Goal: Information Seeking & Learning: Learn about a topic

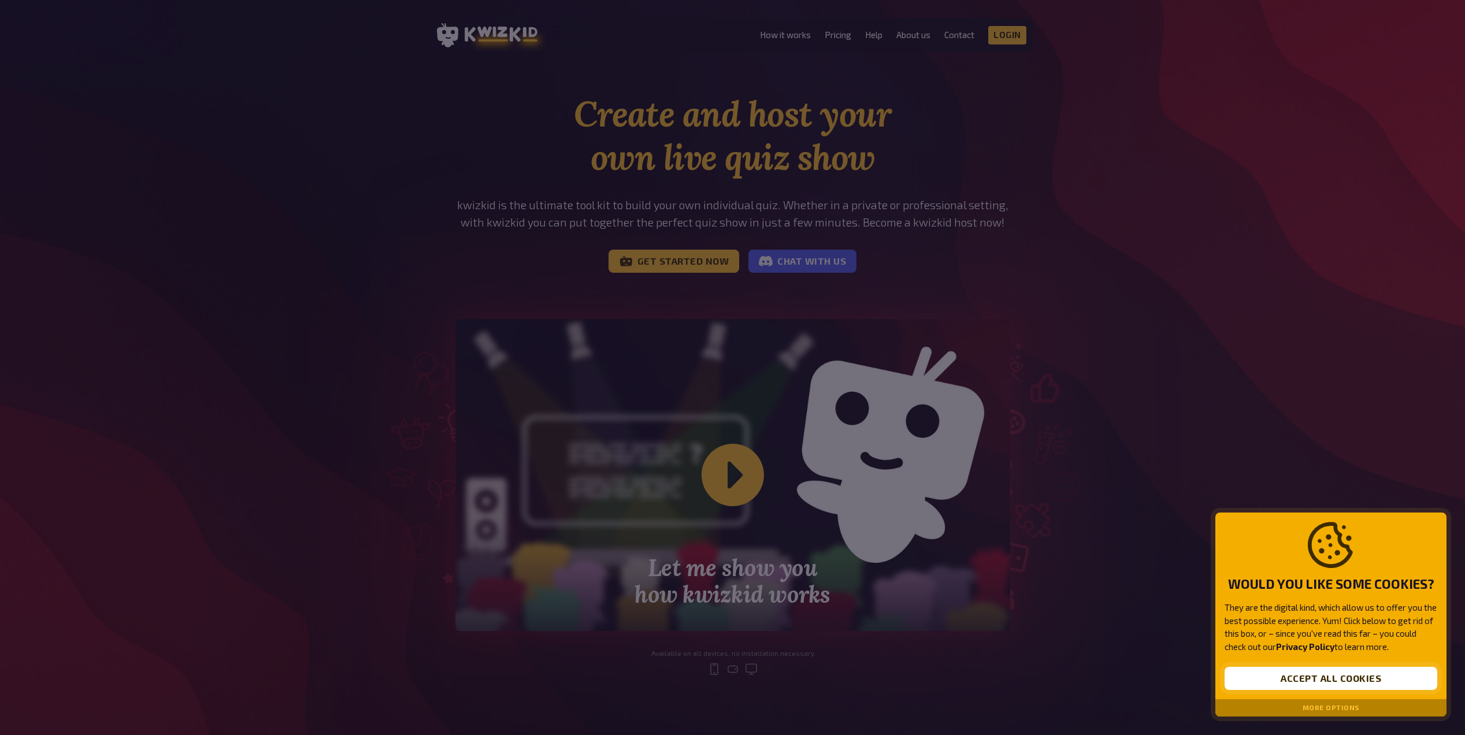
click at [1292, 681] on button "Accept all cookies" at bounding box center [1331, 678] width 213 height 23
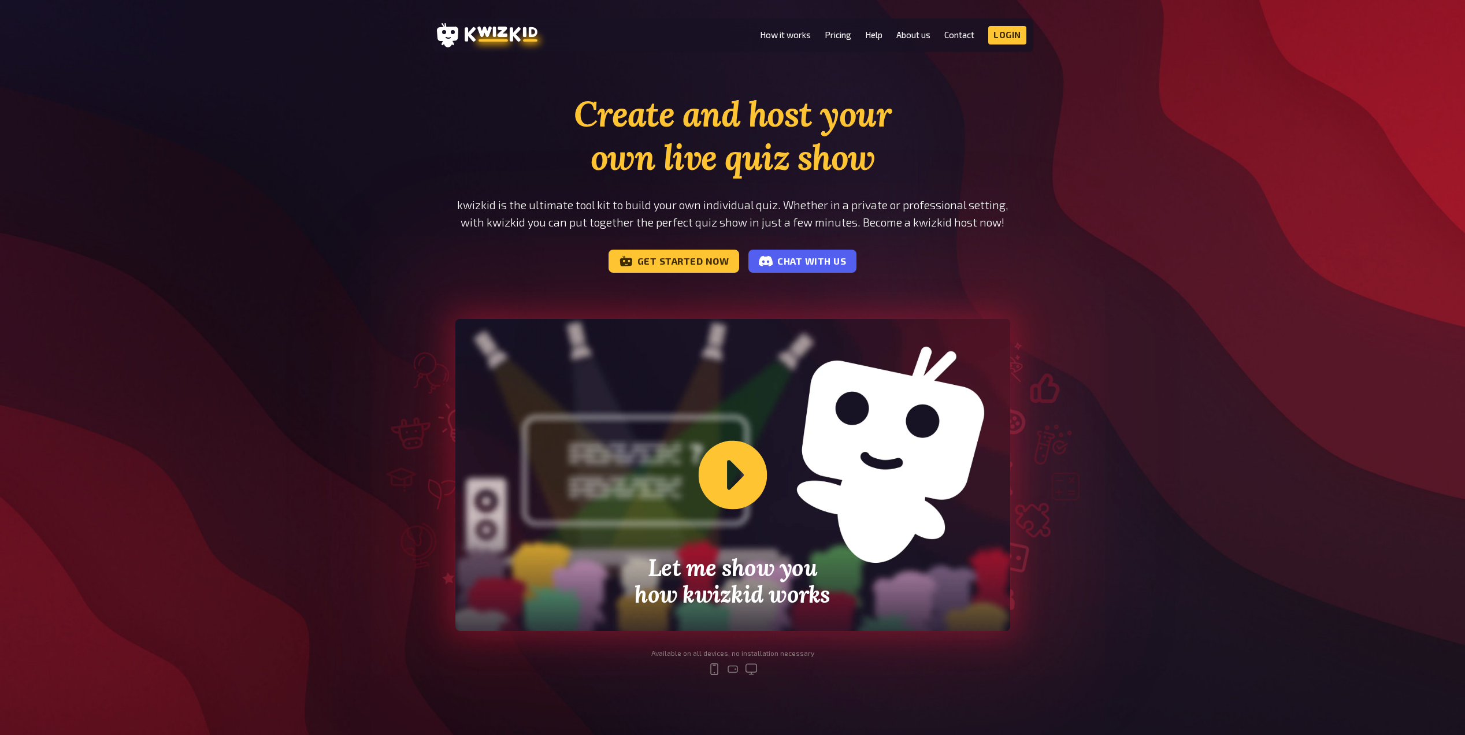
click at [728, 479] on div "Let me show you how kwizkid works" at bounding box center [732, 475] width 555 height 312
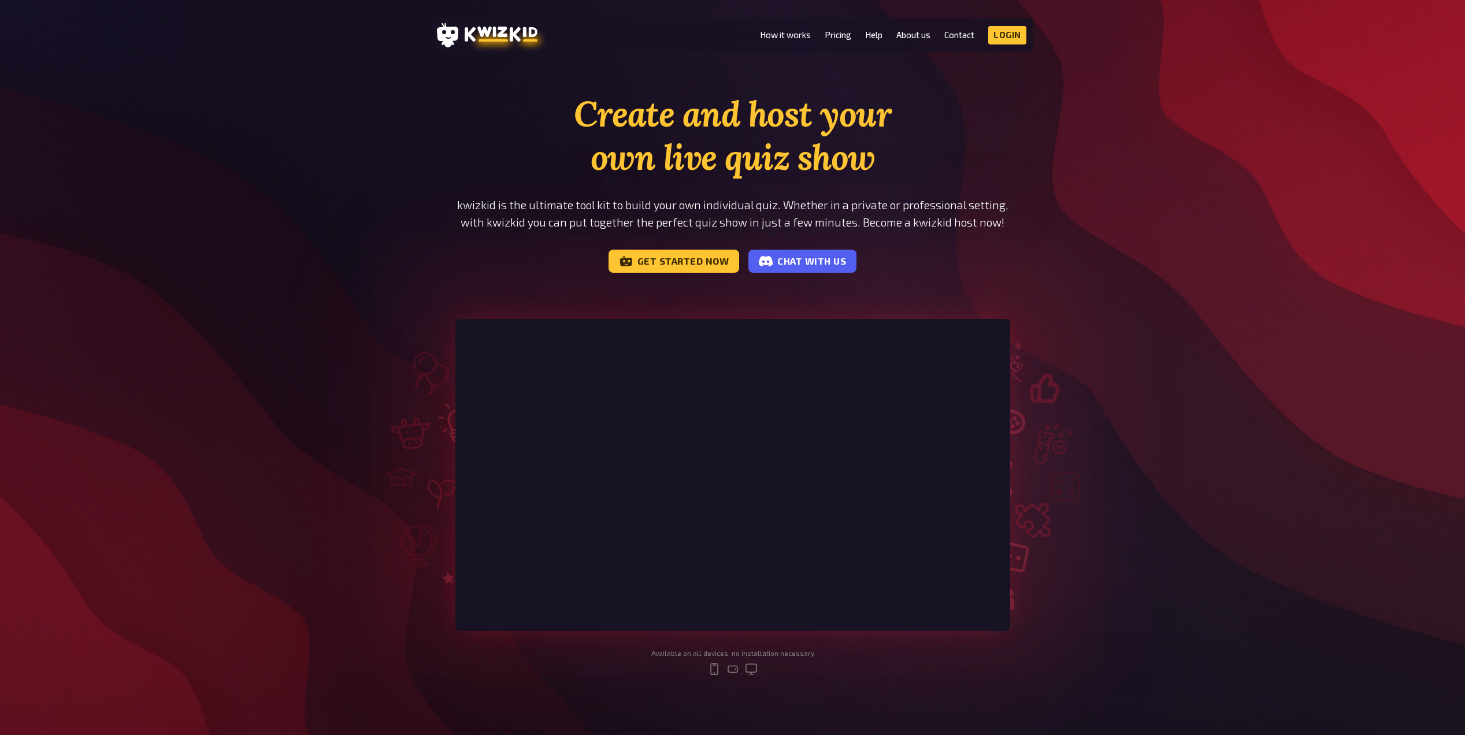
click at [1199, 385] on div "Create and host your own live quiz show kwizkid is the ultimate tool kit to bui…" at bounding box center [732, 393] width 1465 height 602
click at [774, 34] on link "How it works" at bounding box center [785, 35] width 51 height 10
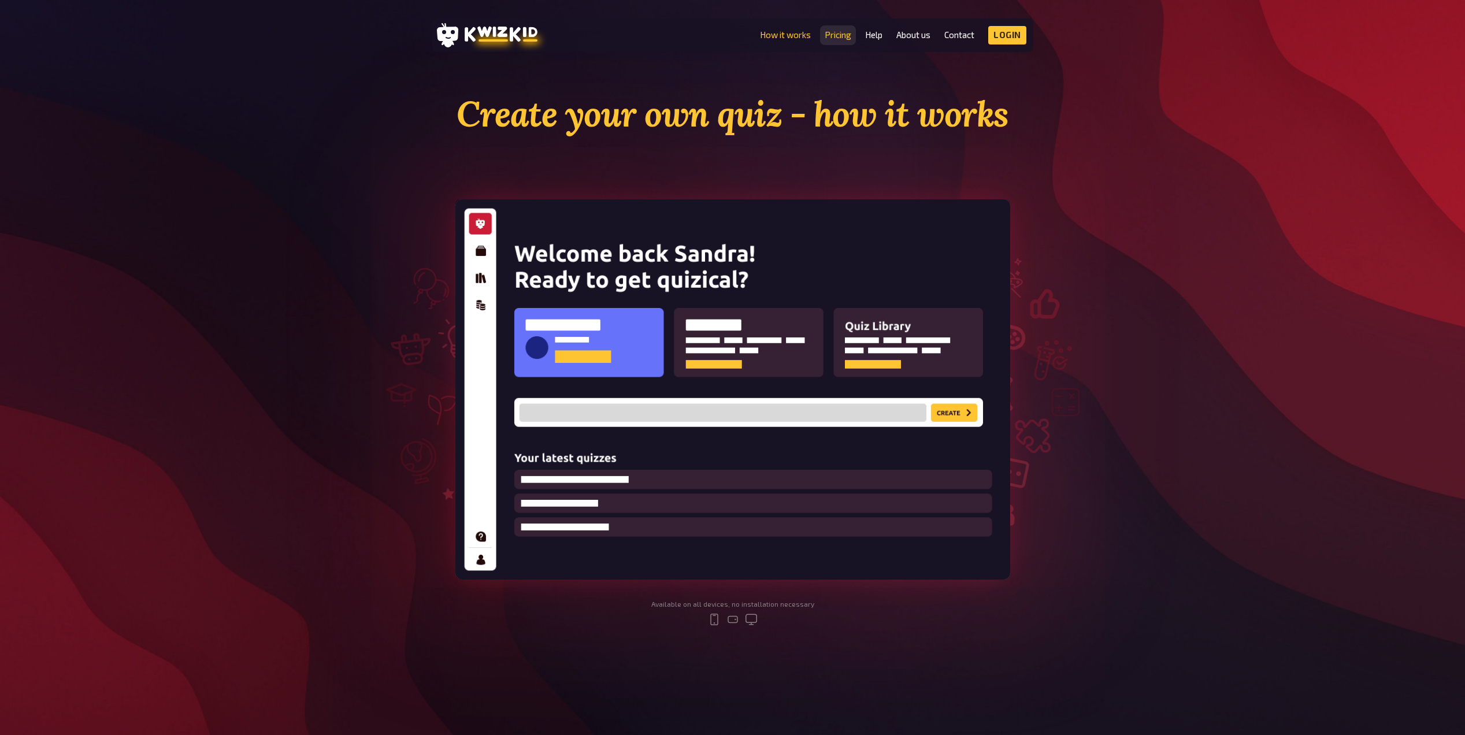
click at [830, 34] on link "Pricing" at bounding box center [838, 35] width 27 height 10
